Goal: Feedback & Contribution: Submit feedback/report problem

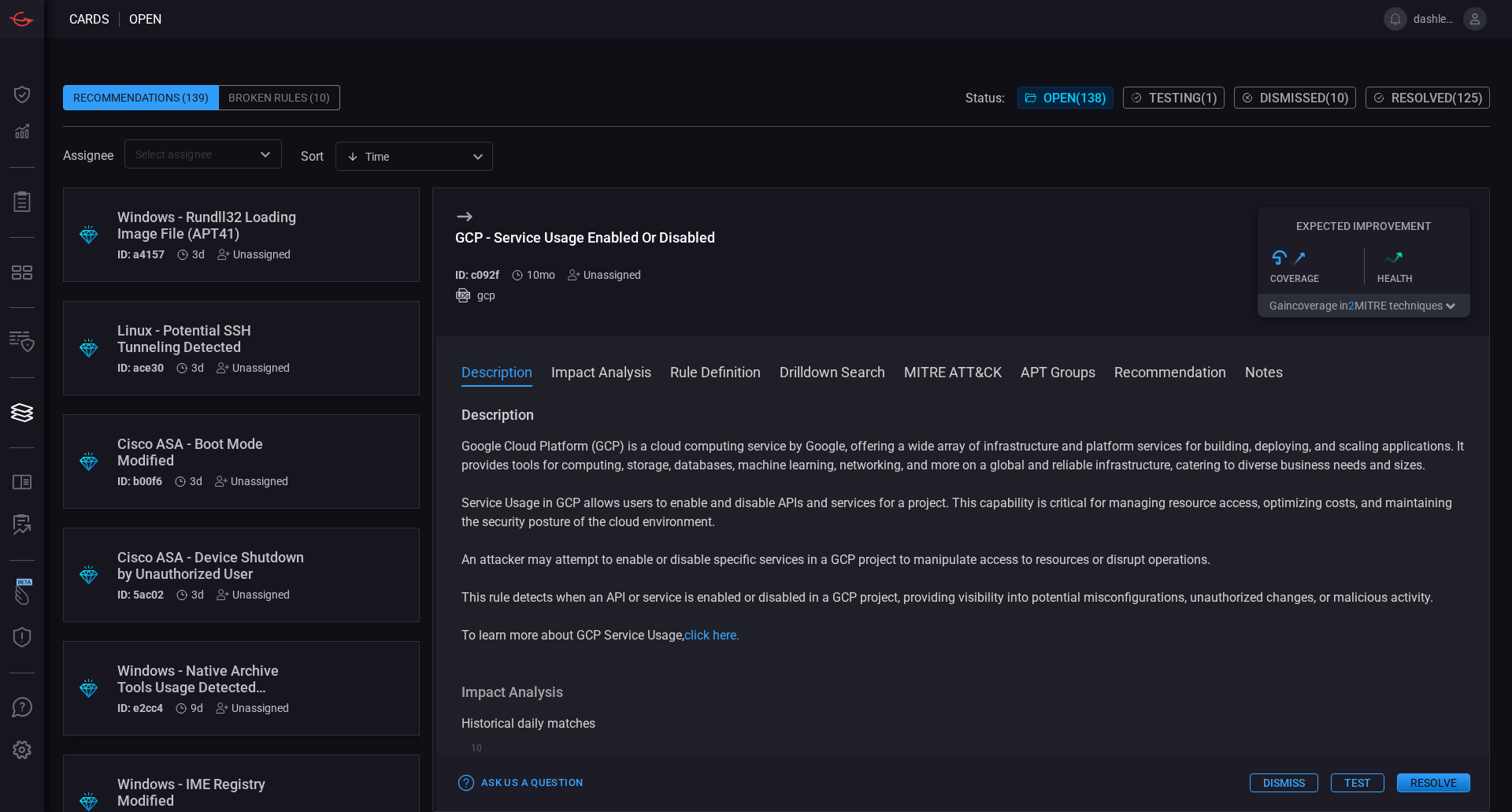
click at [1286, 779] on button "Dismiss" at bounding box center [1284, 782] width 68 height 19
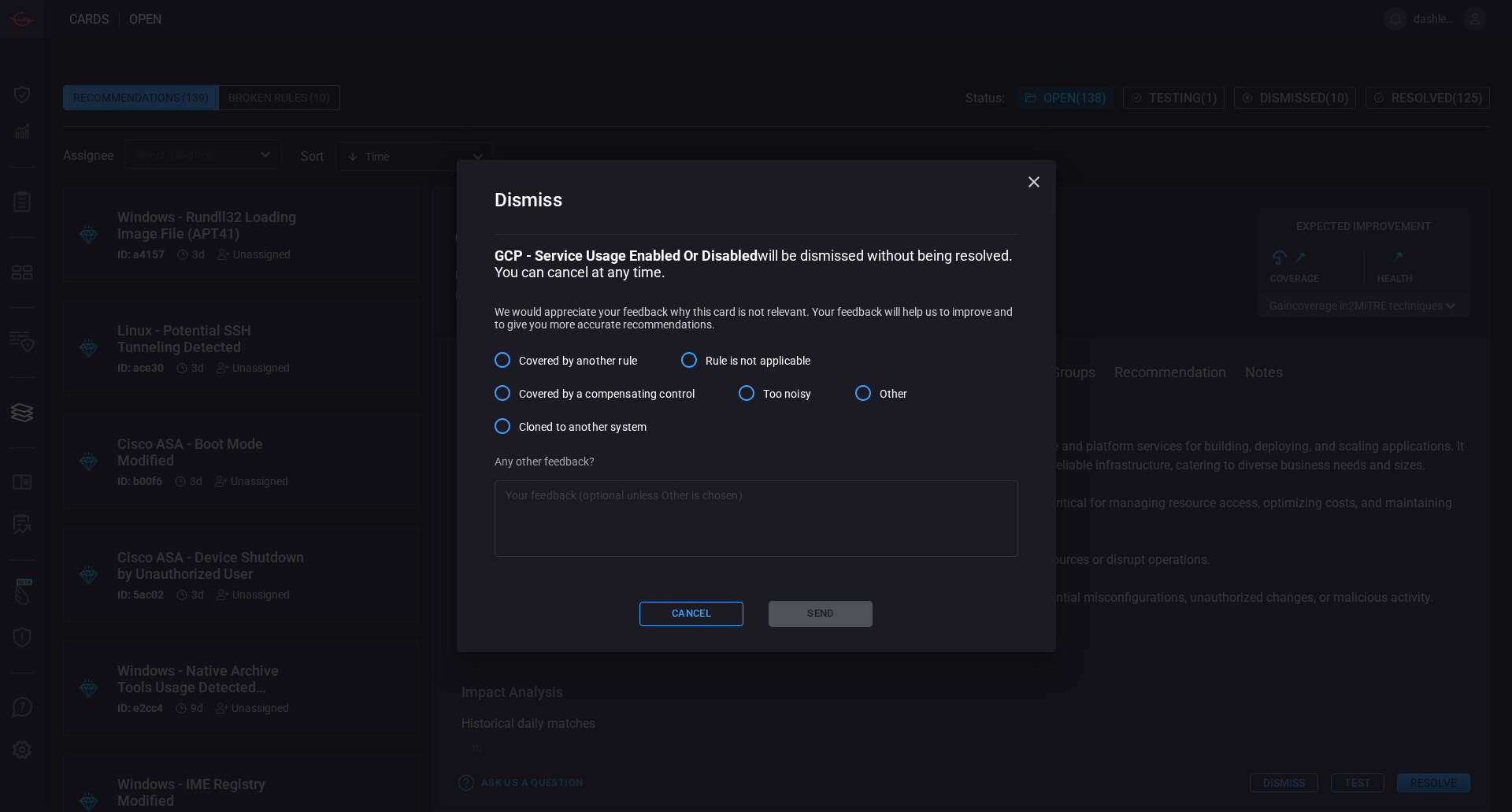
click at [572, 369] on span "Covered by another rule" at bounding box center [578, 361] width 118 height 17
click at [519, 370] on input "Covered by another rule" at bounding box center [503, 360] width 33 height 33
click at [716, 369] on span "Rule is not applicable" at bounding box center [758, 361] width 105 height 17
click at [706, 376] on input "Rule is not applicable" at bounding box center [690, 360] width 33 height 33
click at [602, 376] on label "Covered by another rule" at bounding box center [562, 360] width 151 height 33
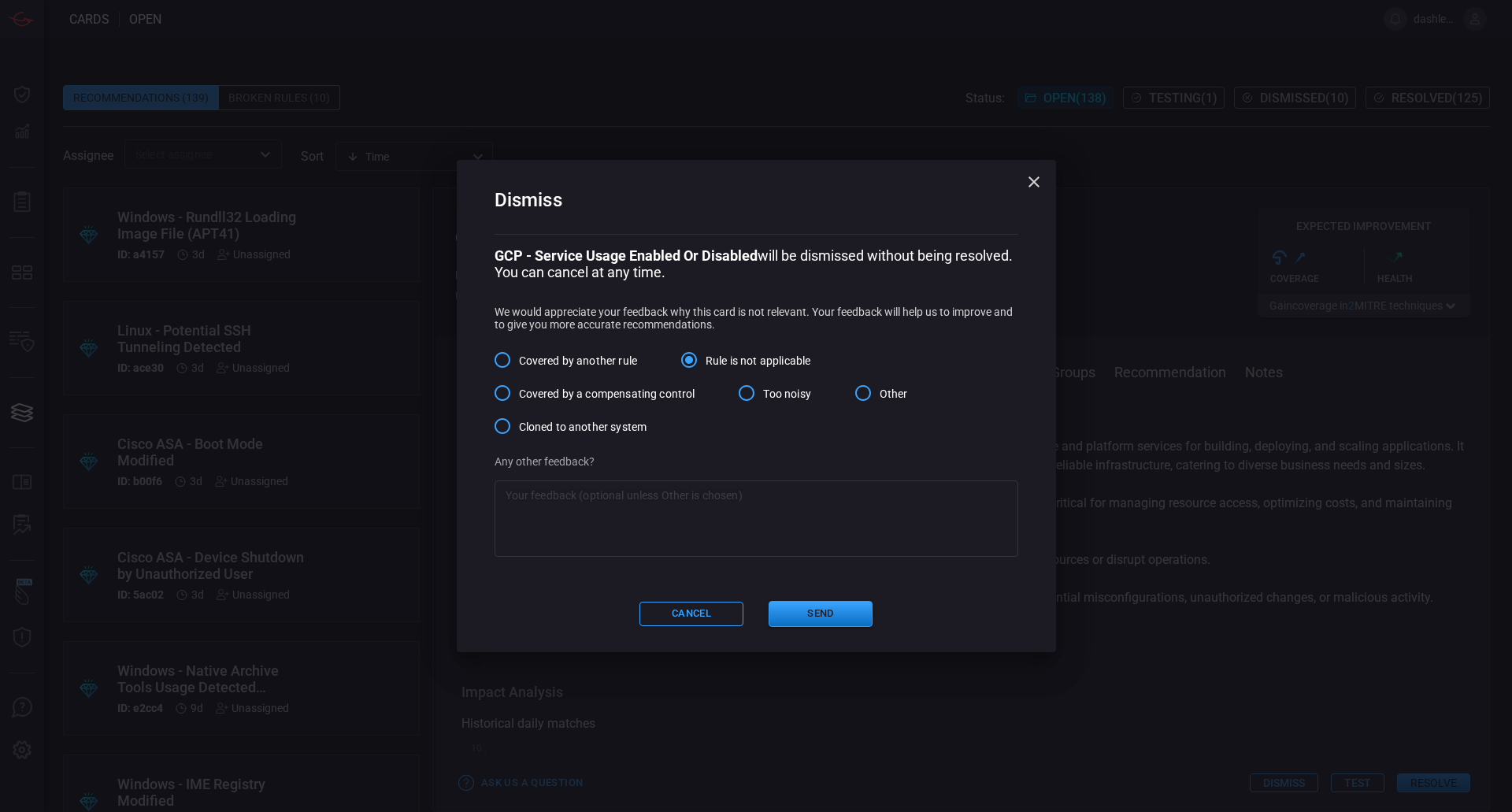
click at [519, 376] on input "Covered by another rule" at bounding box center [503, 360] width 33 height 33
click at [681, 527] on textarea at bounding box center [757, 519] width 502 height 63
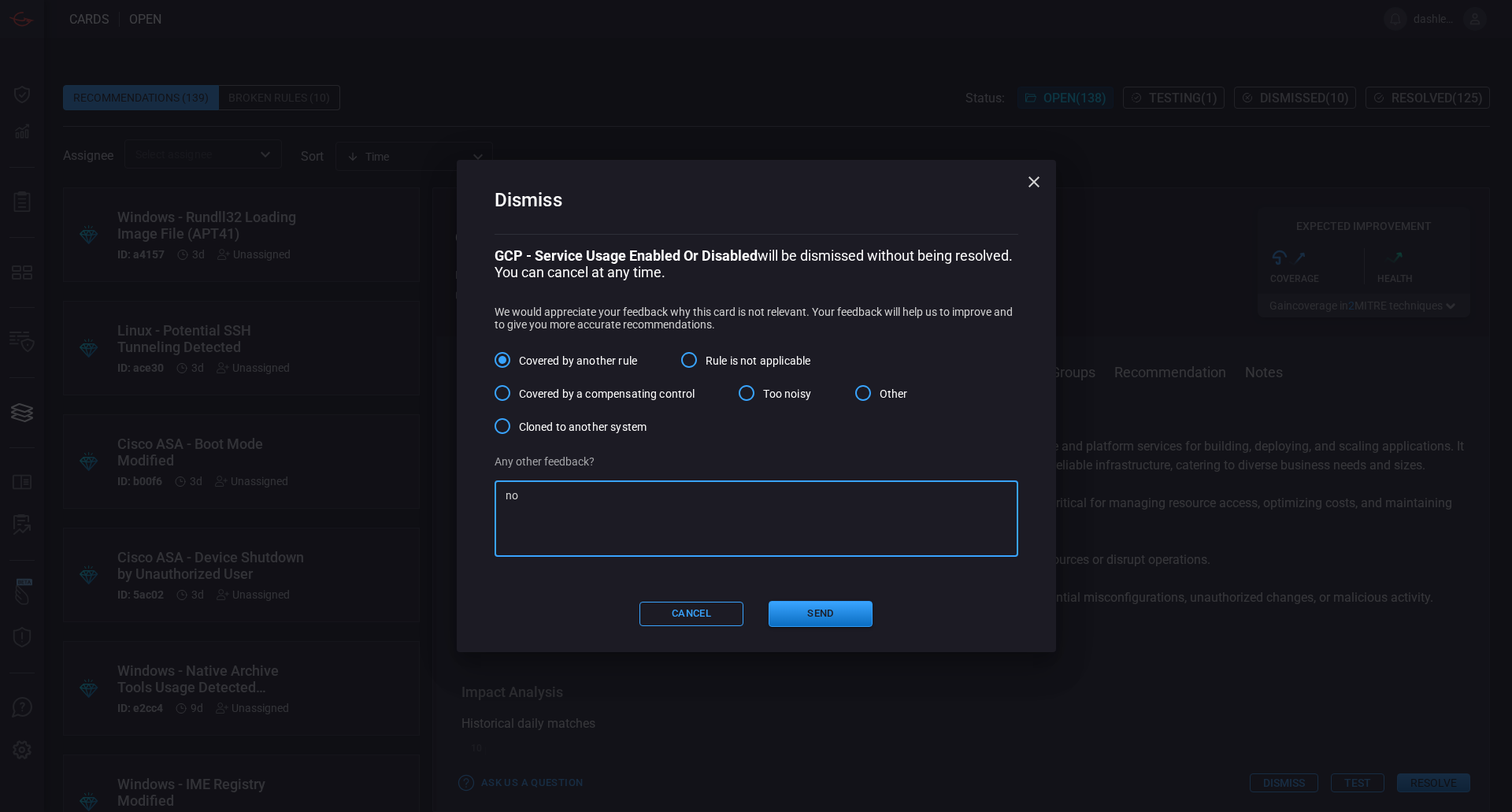
type textarea "n"
paste textarea "GCP - Multiple Service APIs Disabled"
paste textarea "https://cnainsurance.atlassian.net/wiki/spaces/CloudSecOps/pages/5000560641/GCP…"
paste textarea "GCP - Security Service APIs Disabled"
type textarea "Will be covered by other rules GCP - Multiple Service APIs Disabled GCP - Secur…"
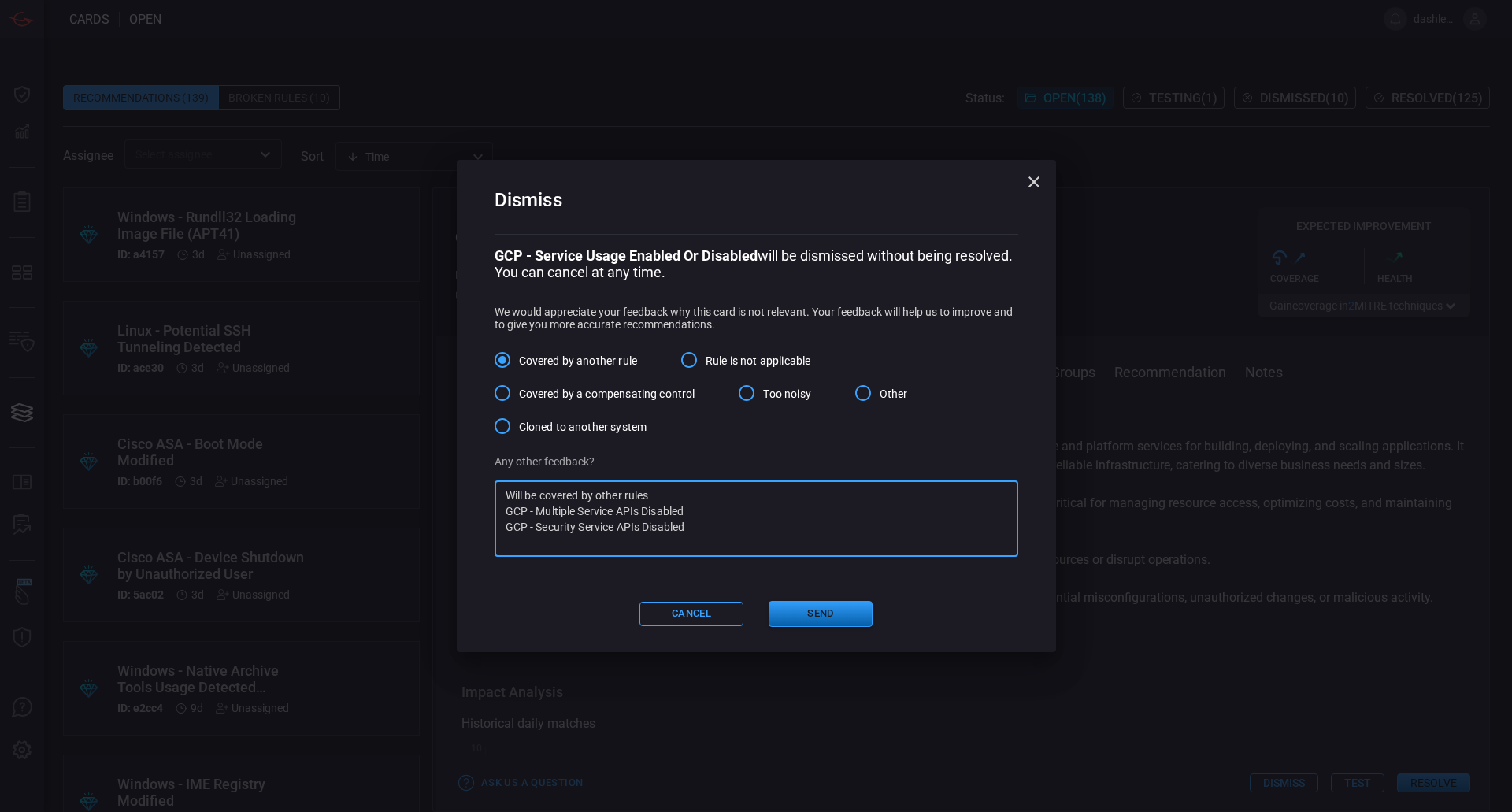
click at [827, 624] on button "Send" at bounding box center [820, 613] width 104 height 26
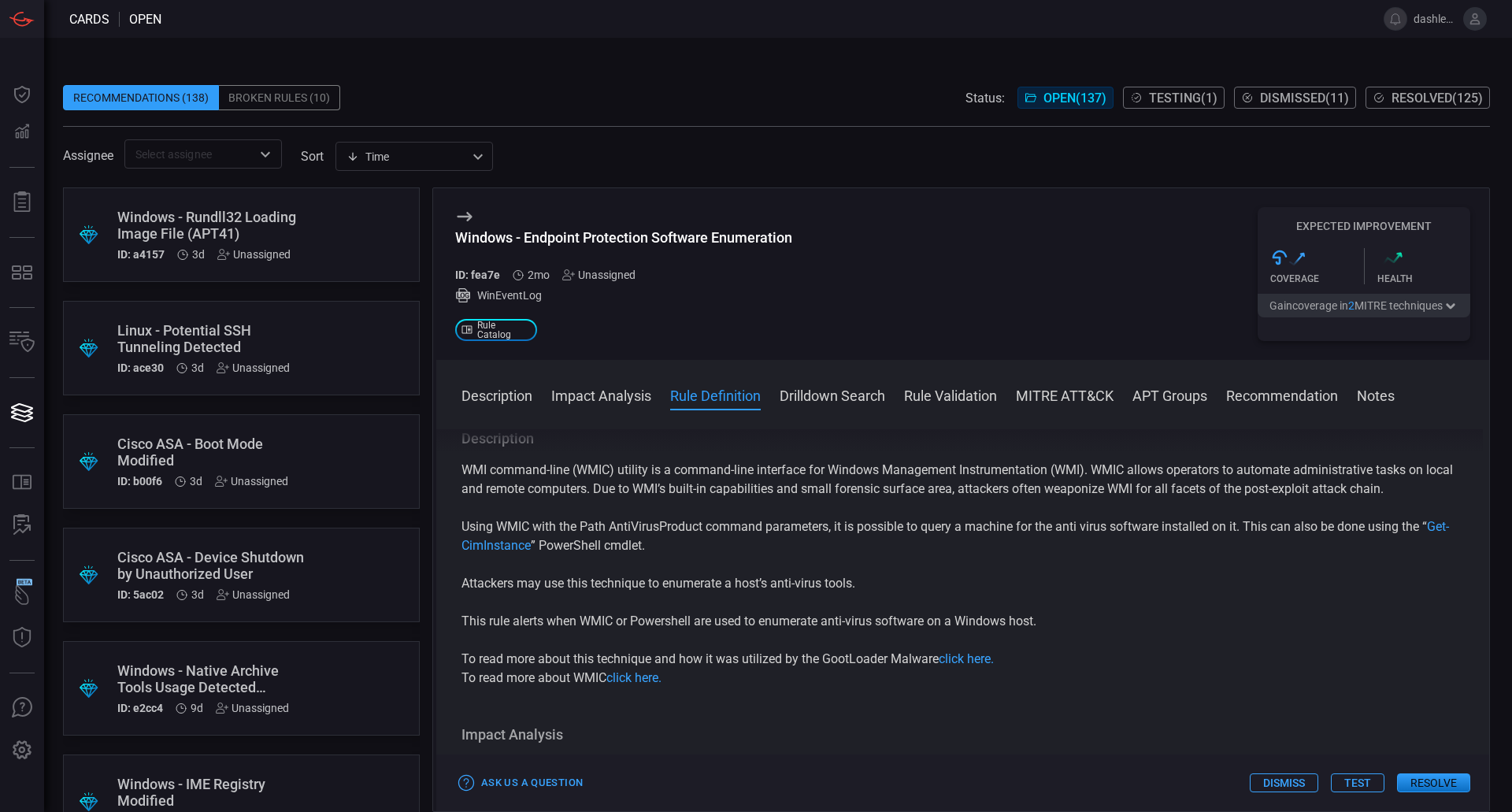
scroll to position [493, 0]
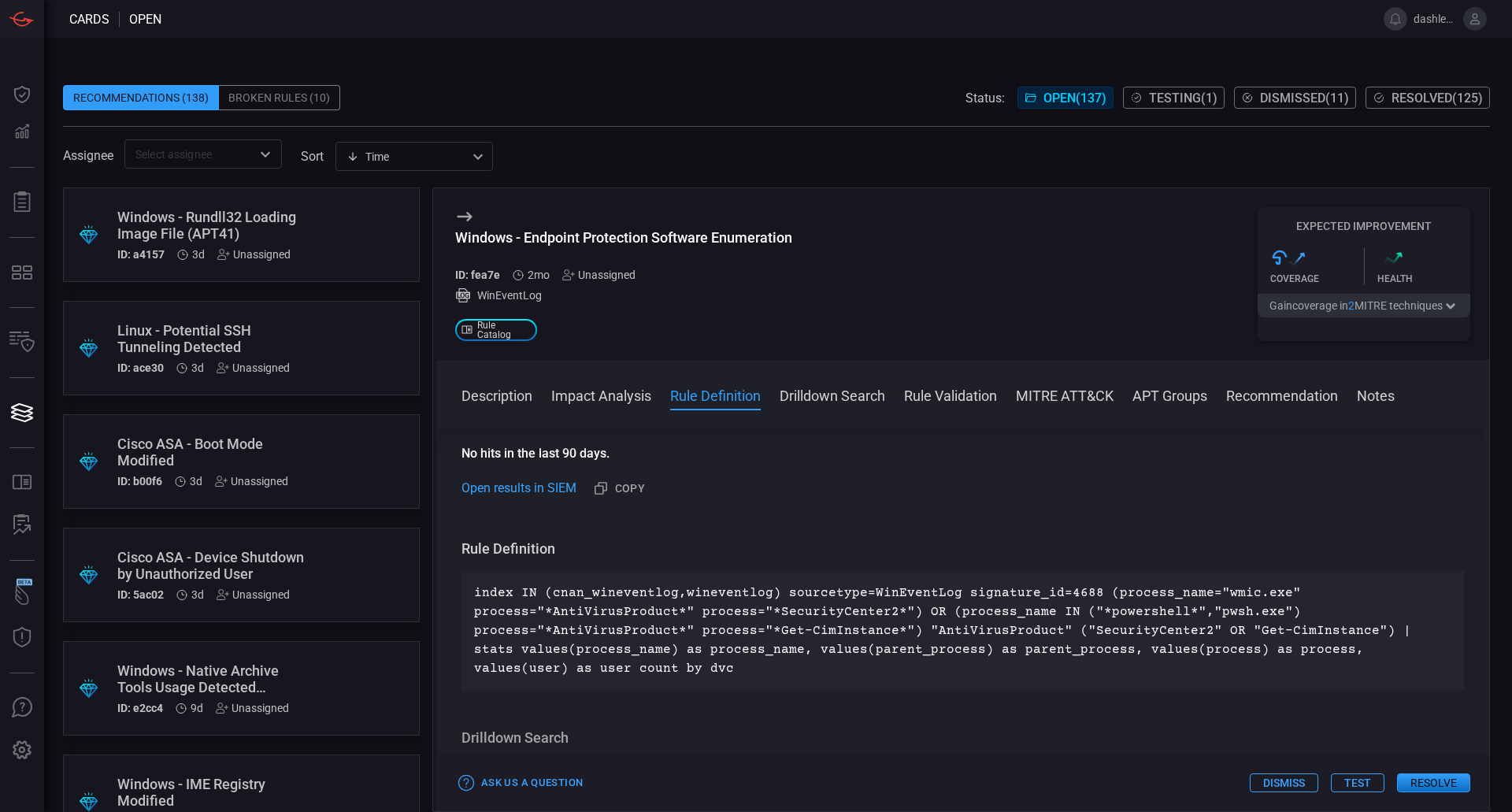
click at [1398, 618] on p "index IN (cnan_wineventlog,wineventlog) sourcetype=WinEventLog signature_id=468…" at bounding box center [963, 631] width 978 height 95
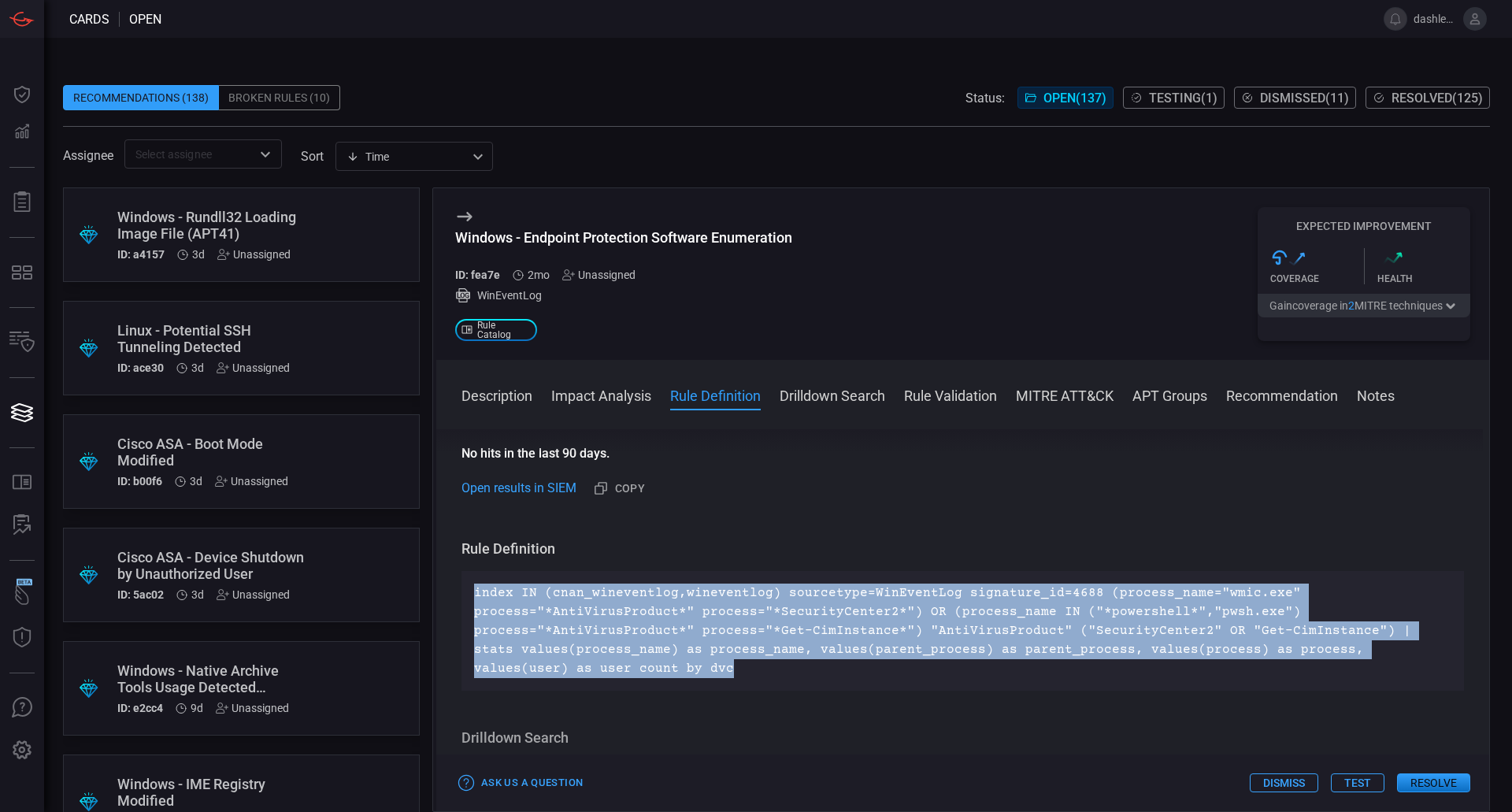
drag, startPoint x: 637, startPoint y: 663, endPoint x: 471, endPoint y: 592, distance: 180.5
click at [471, 592] on div "index IN (cnan_wineventlog,wineventlog) sourcetype=WinEventLog signature_id=468…" at bounding box center [963, 630] width 1003 height 120
copy p "index IN (cnan_wineventlog,wineventlog) sourcetype=WinEventLog signature_id=468…"
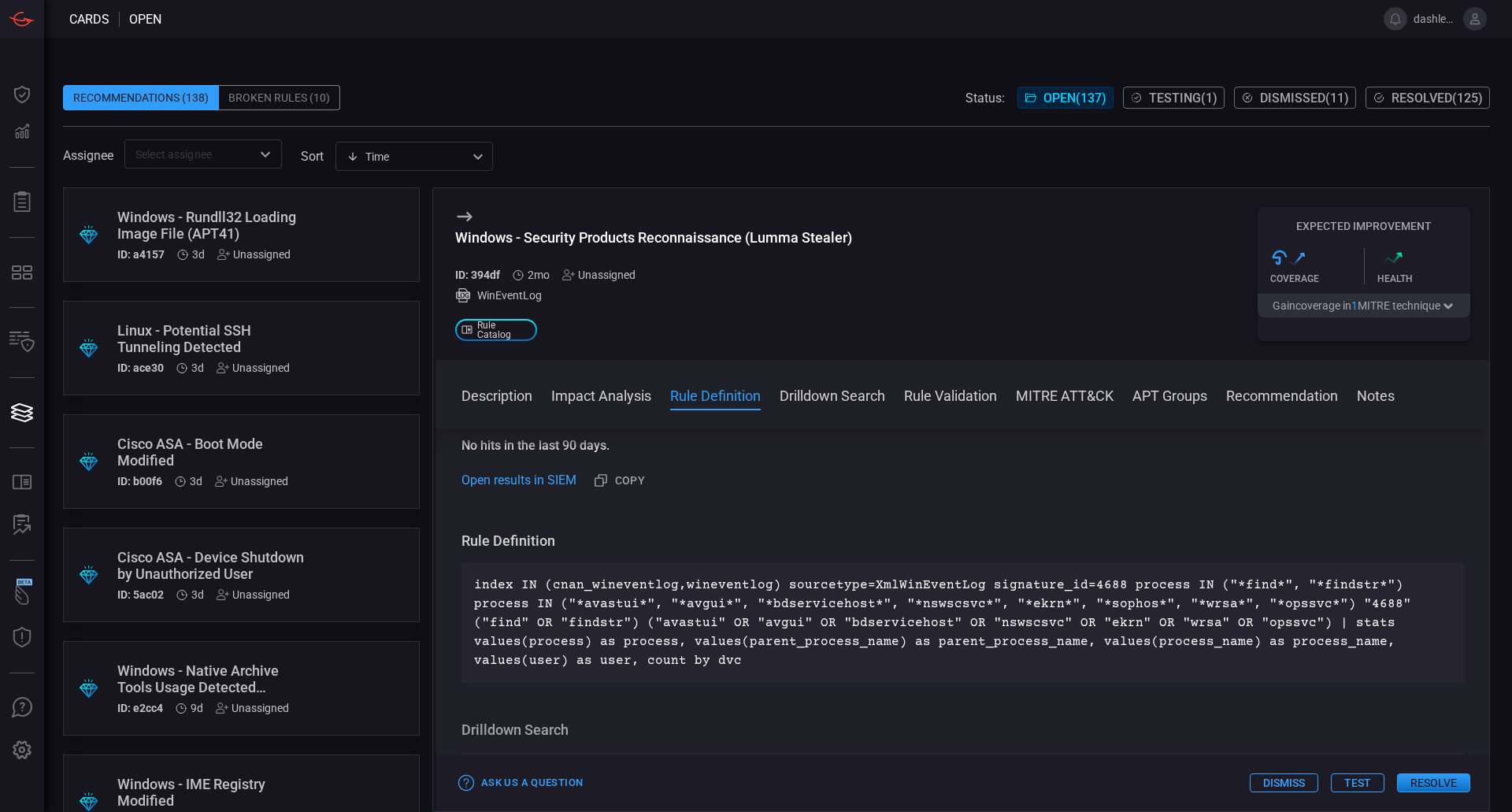
scroll to position [431, 0]
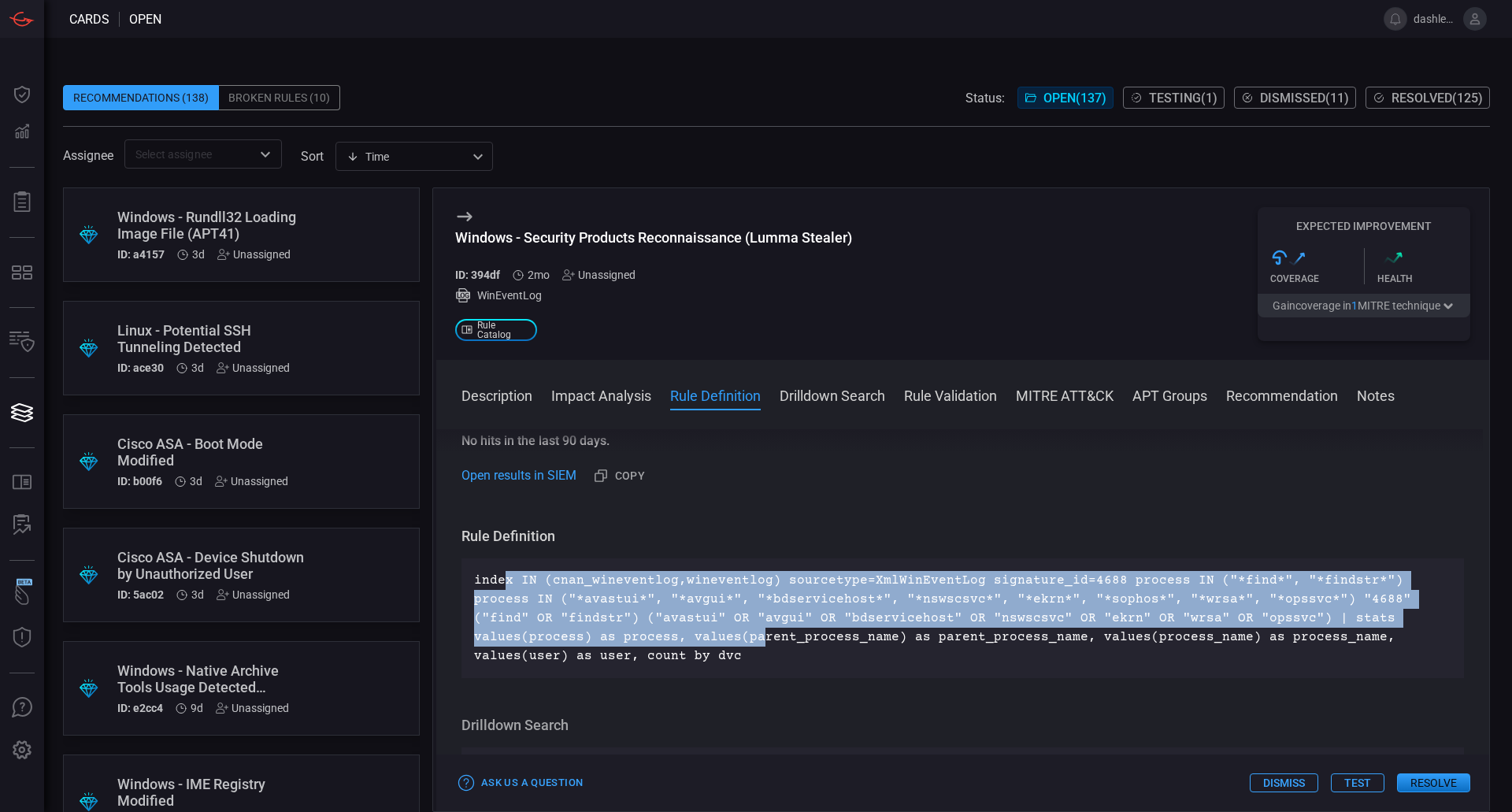
drag, startPoint x: 589, startPoint y: 643, endPoint x: 544, endPoint y: 625, distance: 48.5
click at [501, 580] on p "index IN (cnan_wineventlog,wineventlog) sourcetype=XmlWinEventLog signature_id=…" at bounding box center [963, 618] width 978 height 95
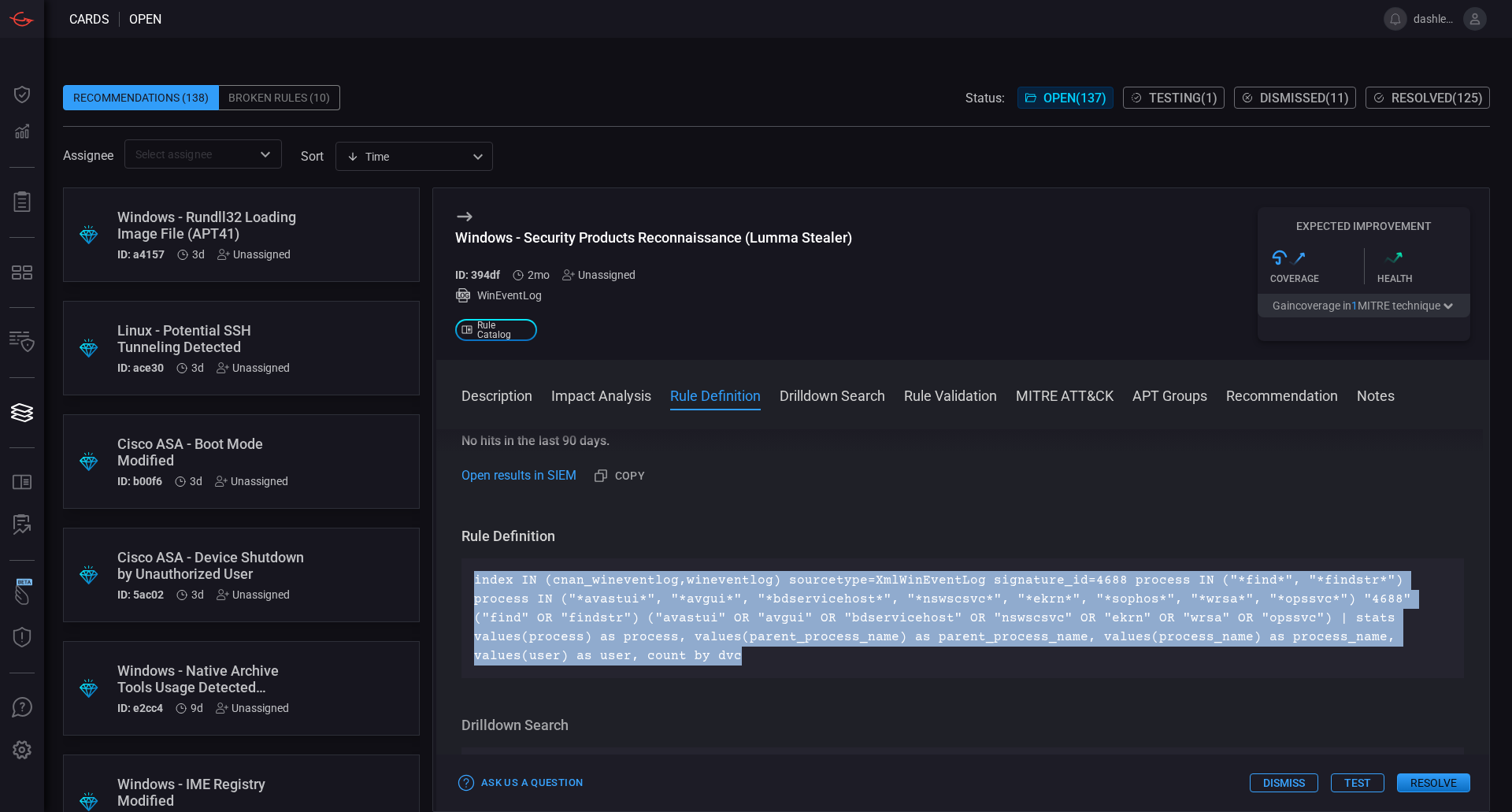
drag, startPoint x: 522, startPoint y: 653, endPoint x: 475, endPoint y: 580, distance: 86.8
click at [474, 579] on div "index IN (cnan_wineventlog,wineventlog) sourcetype=XmlWinEventLog signature_id=…" at bounding box center [963, 618] width 1003 height 120
copy p "index IN (cnan_wineventlog,wineventlog) sourcetype=XmlWinEventLog signature_id=…"
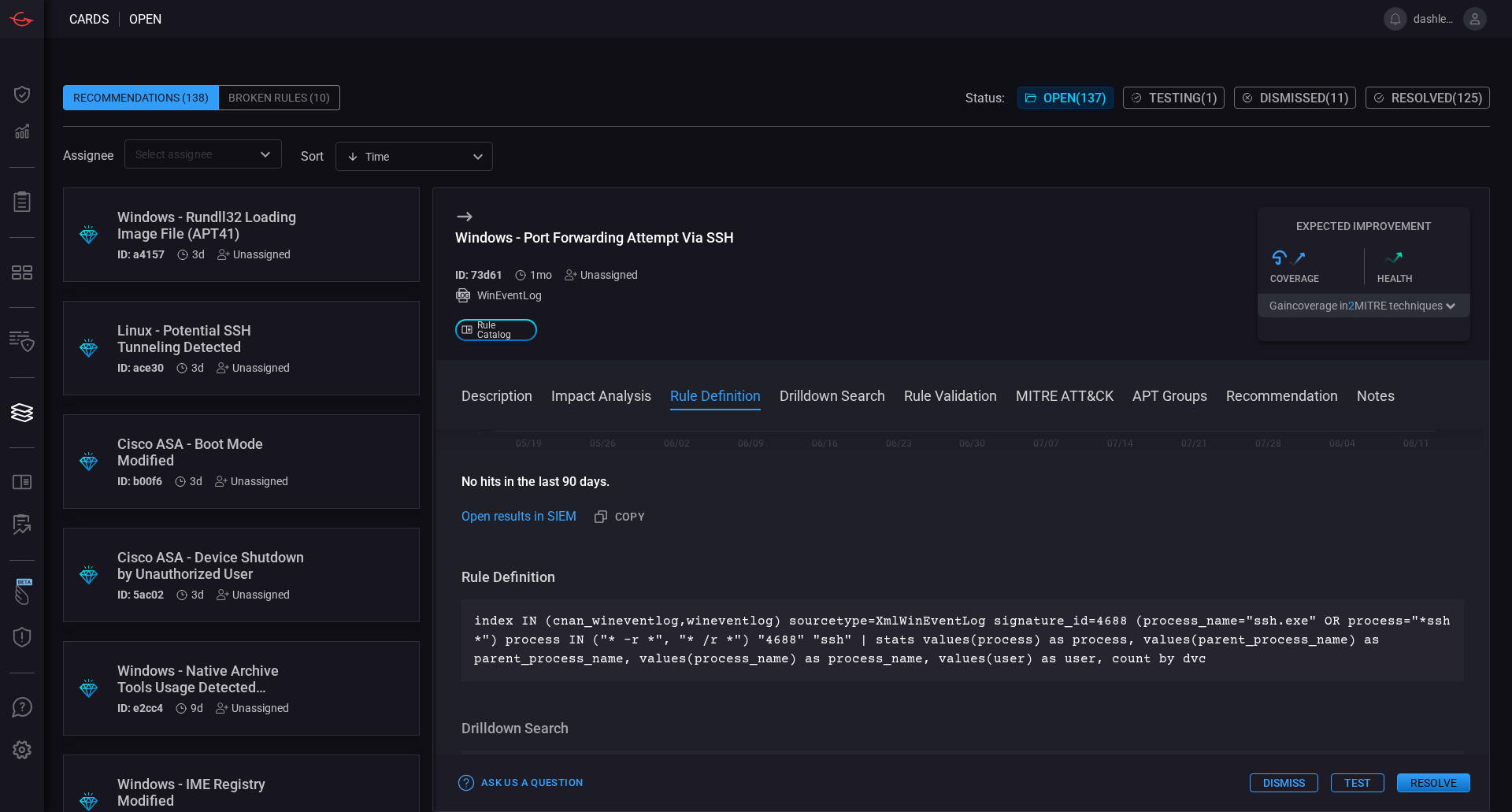
scroll to position [439, 0]
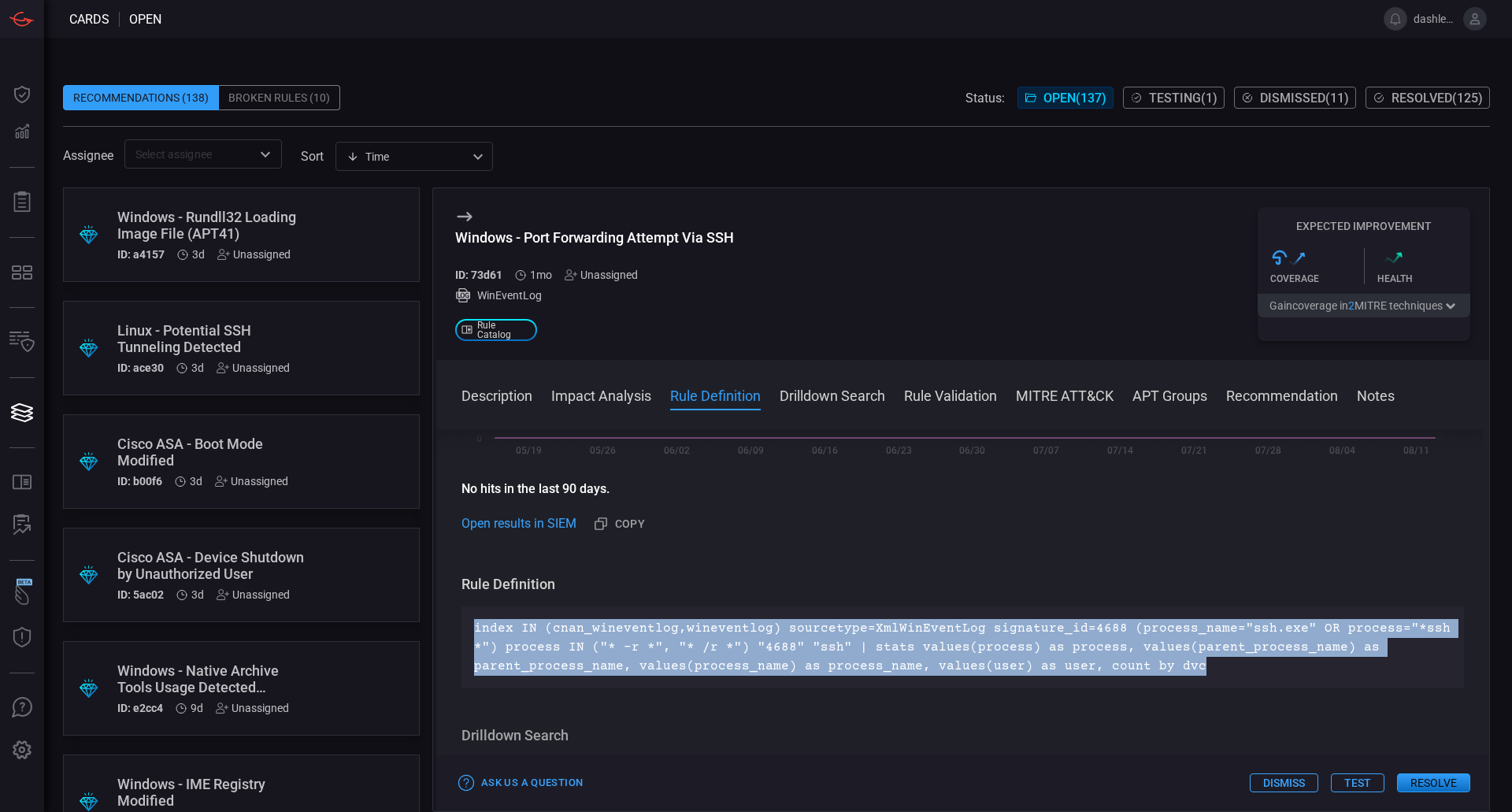
drag, startPoint x: 1193, startPoint y: 668, endPoint x: 466, endPoint y: 629, distance: 728.0
click at [466, 629] on div "index IN (cnan_wineventlog,wineventlog) sourcetype=XmlWinEventLog signature_id=…" at bounding box center [963, 647] width 1003 height 82
copy p "index IN (cnan_wineventlog,wineventlog) sourcetype=XmlWinEventLog signature_id=…"
click at [466, 629] on div "index IN (cnan_wineventlog,wineventlog) sourcetype=XmlWinEventLog signature_id=…" at bounding box center [963, 647] width 1003 height 82
drag, startPoint x: 1142, startPoint y: 668, endPoint x: 454, endPoint y: 636, distance: 688.7
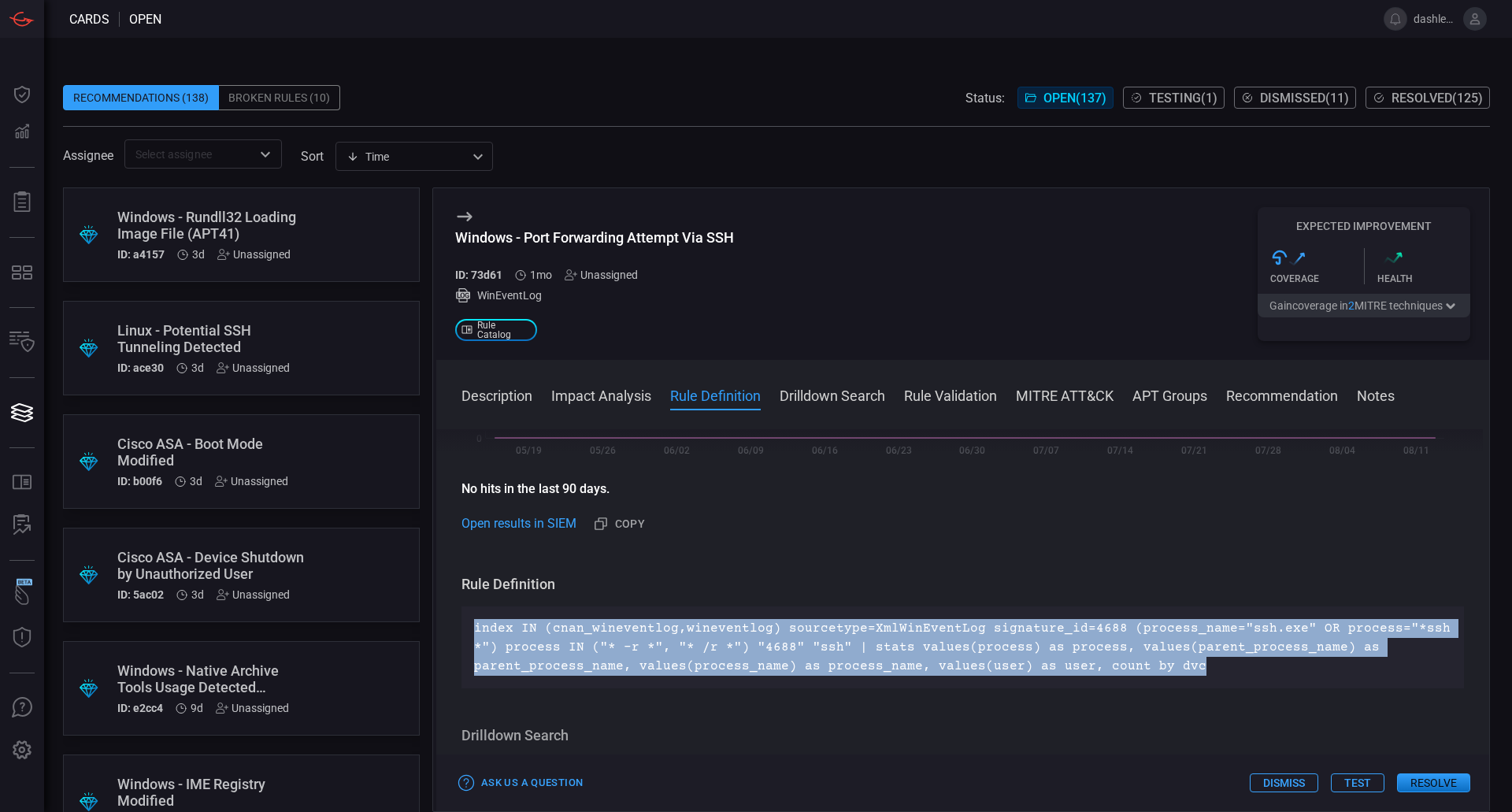
click at [454, 636] on div "Description Secure Shell (SSH) is a secure protocol used to operate network ser…" at bounding box center [963, 617] width 1053 height 376
copy p "index IN (cnan_wineventlog,wineventlog) sourcetype=XmlWinEventLog signature_id=…"
